Goal: Complete application form: Complete application form

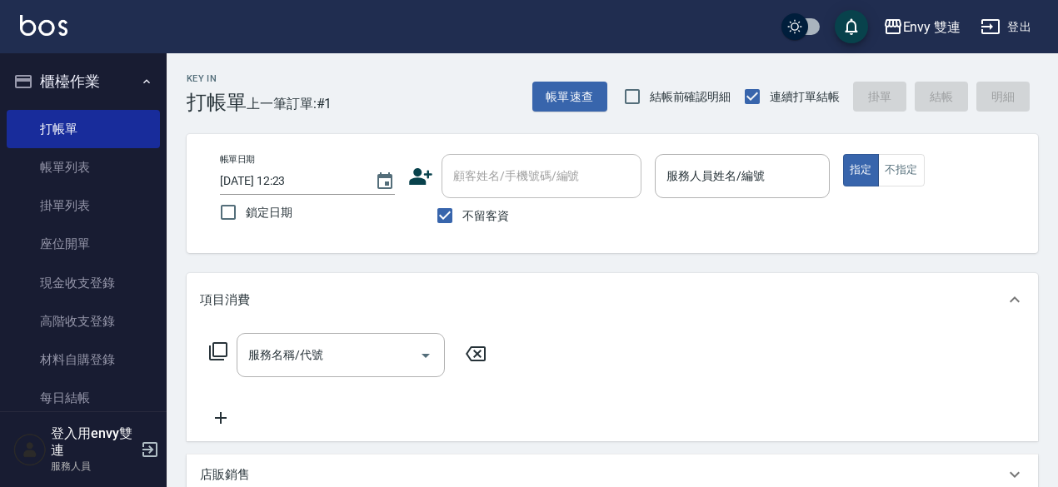
click at [425, 176] on icon at bounding box center [420, 176] width 25 height 25
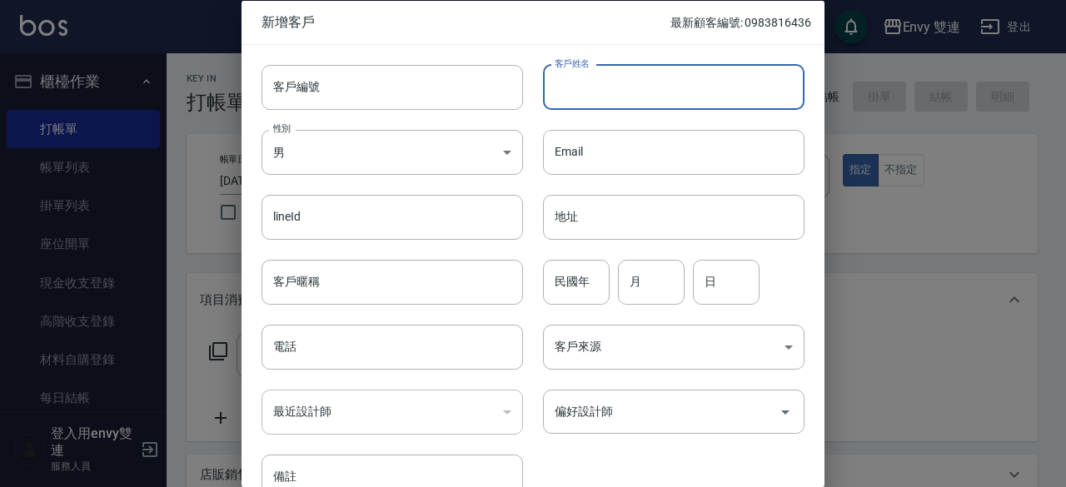
click at [648, 97] on input "客戶姓名" at bounding box center [674, 86] width 262 height 45
type input "小美"
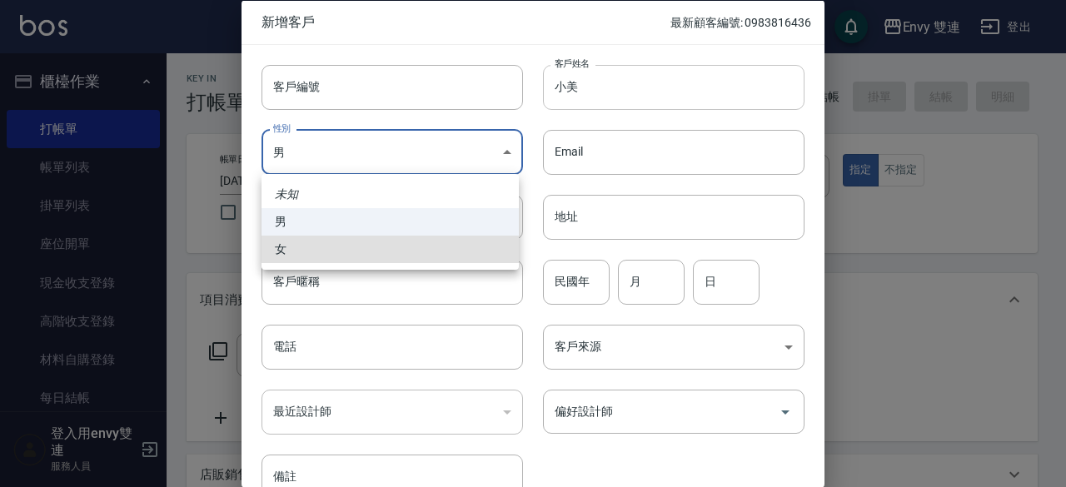
type input "[DEMOGRAPHIC_DATA]"
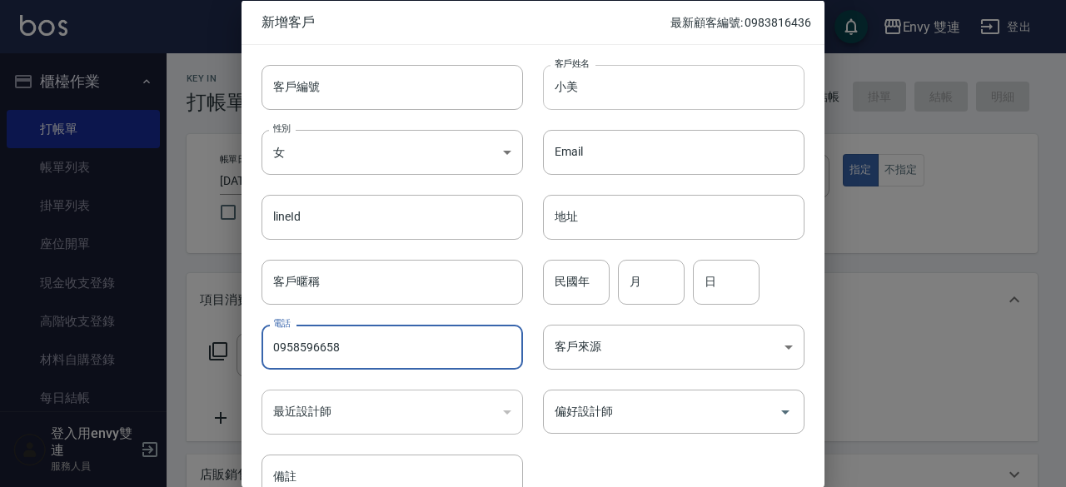
type input "0958596658"
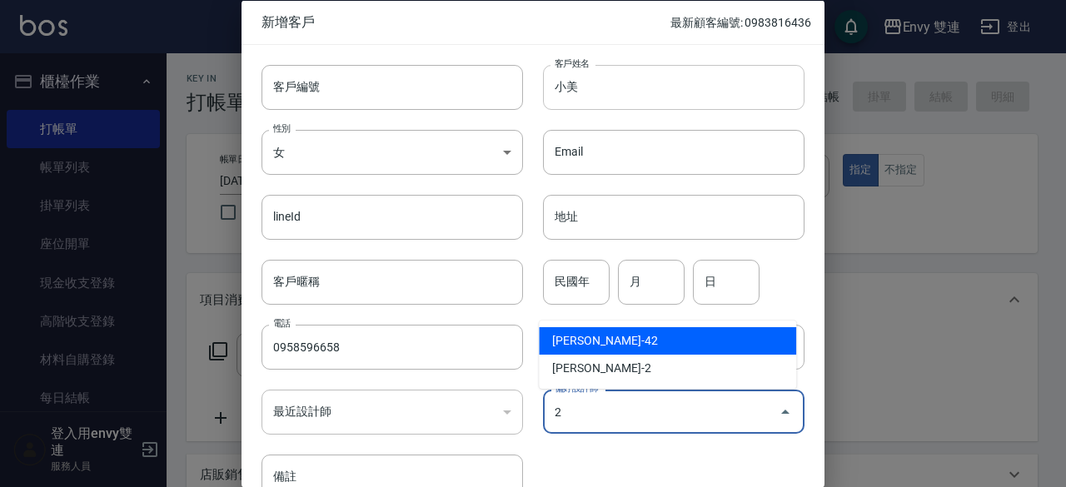
type input "陳韻如"
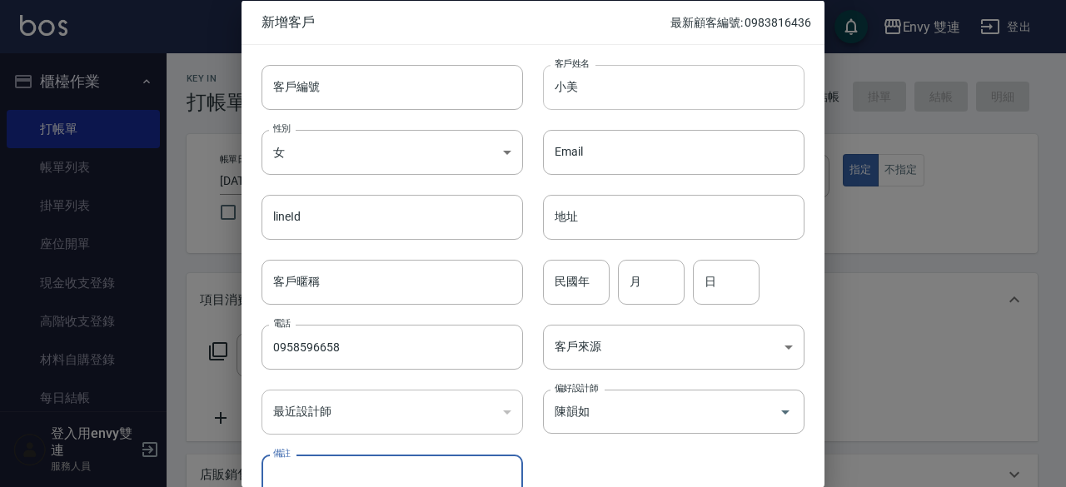
scroll to position [12, 0]
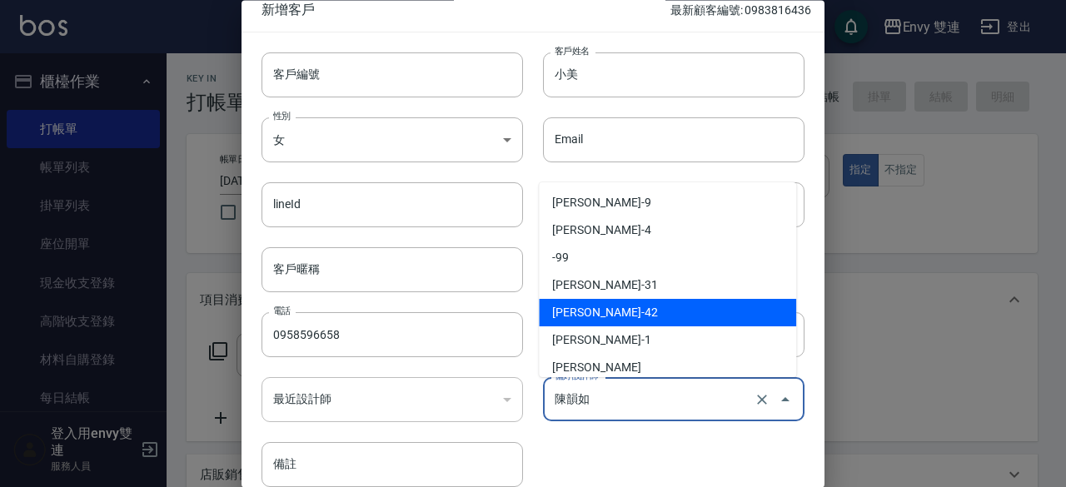
click at [689, 386] on input "陳韻如" at bounding box center [651, 400] width 200 height 29
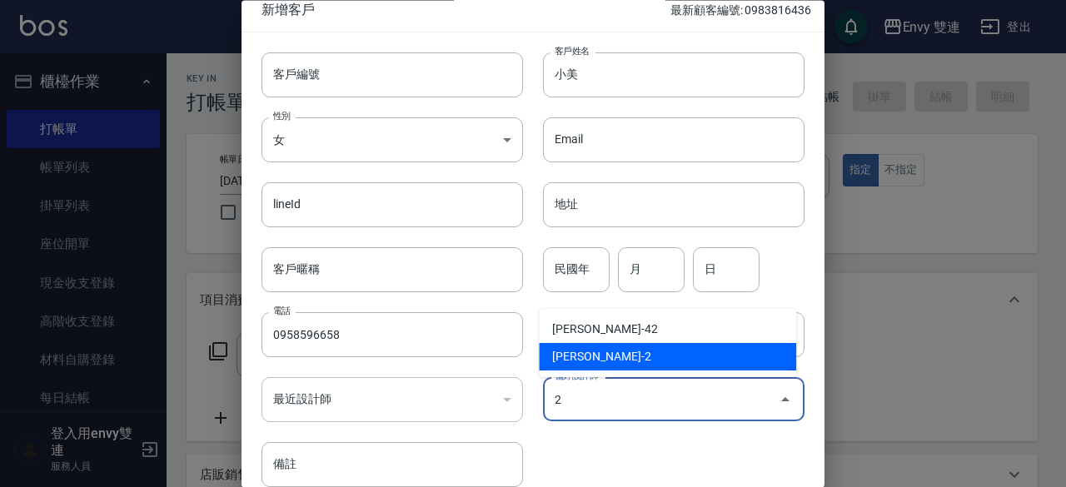
type input "[PERSON_NAME]"
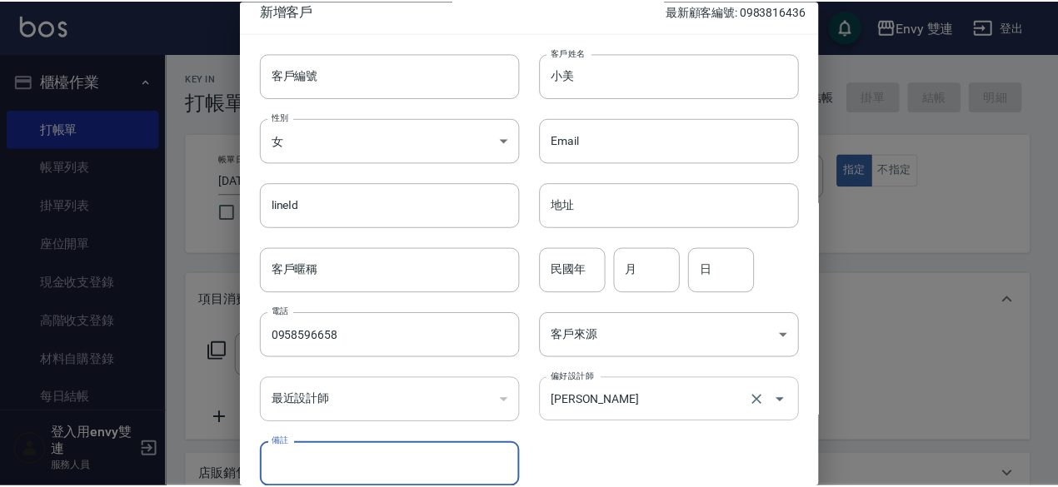
scroll to position [89, 0]
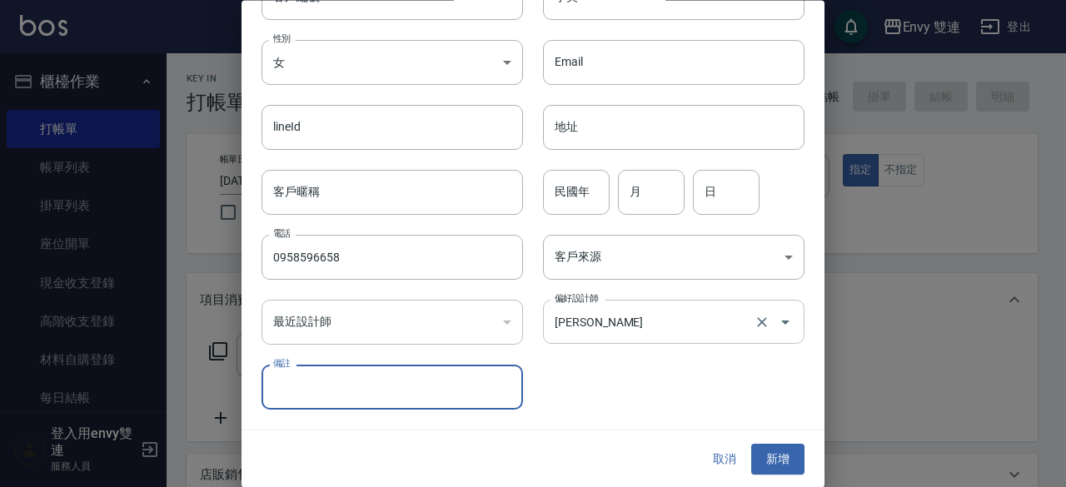
click at [751, 445] on button "新增" at bounding box center [777, 460] width 53 height 31
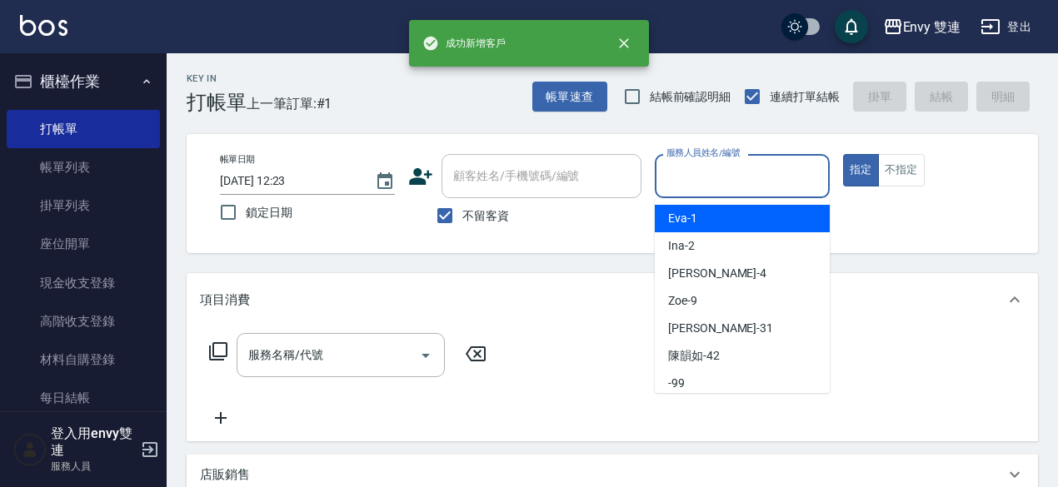
click at [740, 181] on input "服務人員姓名/編號" at bounding box center [742, 176] width 160 height 29
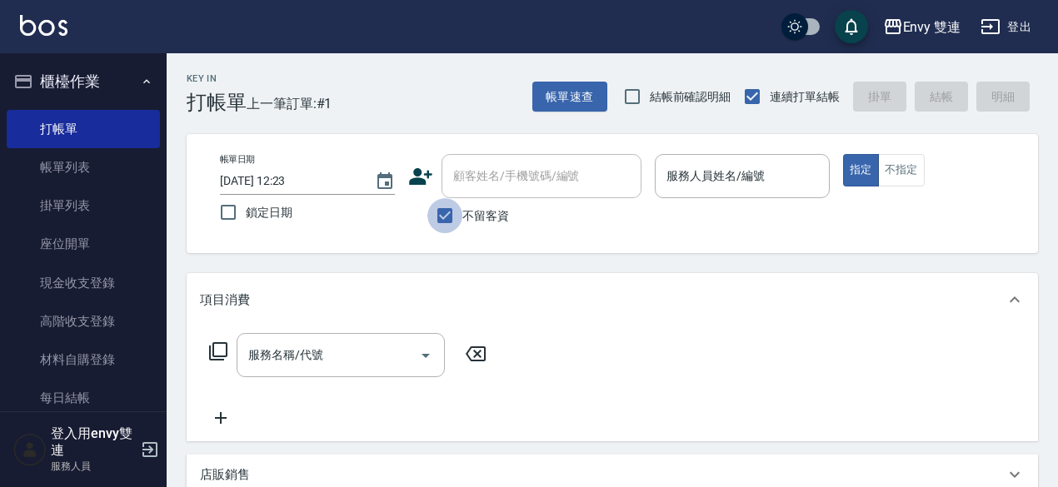
click at [451, 215] on input "不留客資" at bounding box center [444, 215] width 35 height 35
checkbox input "false"
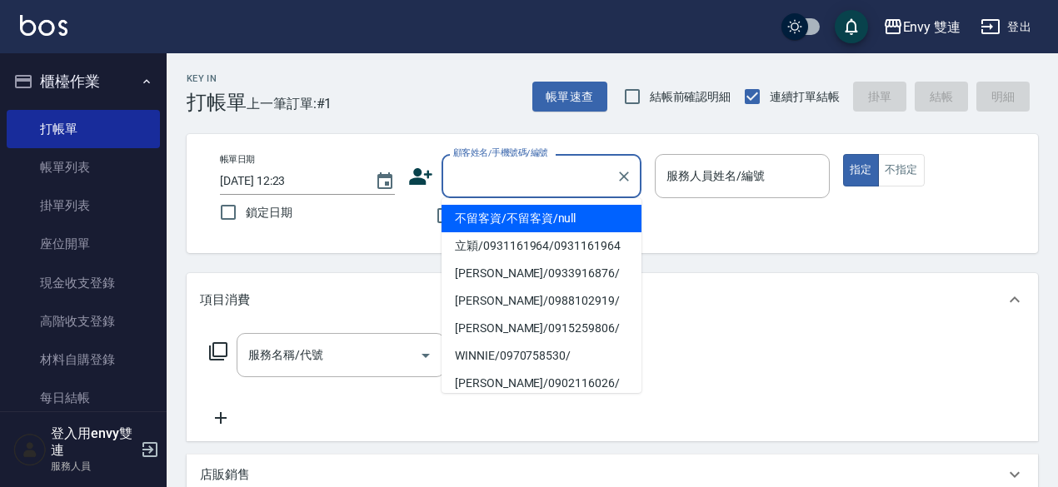
click at [494, 185] on input "顧客姓名/手機號碼/編號" at bounding box center [529, 176] width 160 height 29
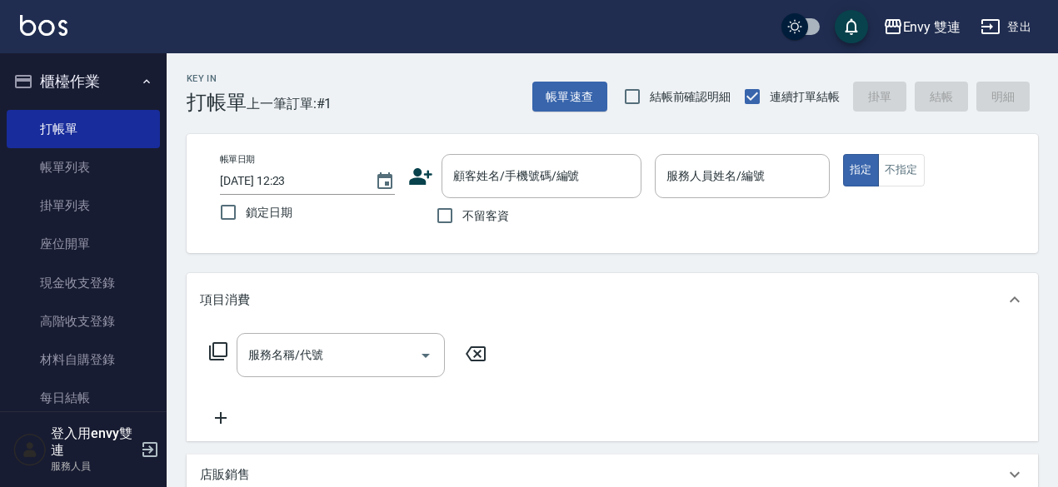
click at [330, 232] on div "帳單日期 [DATE] 12:23 鎖定日期 顧客姓名/手機號碼/編號 顧客姓名/手機號碼/編號 不留客資 服務人員姓名/編號 服務人員姓名/編號 指定 不指定" at bounding box center [612, 193] width 811 height 79
